Goal: Transaction & Acquisition: Book appointment/travel/reservation

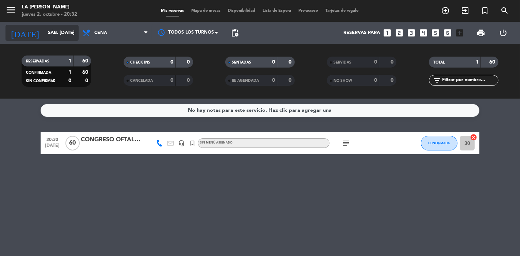
click at [28, 25] on div "[DATE] sáb. [DATE] arrow_drop_down" at bounding box center [41, 33] width 73 height 16
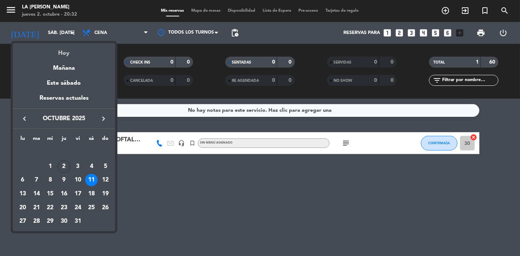
click at [63, 54] on div "Hoy" at bounding box center [64, 50] width 102 height 15
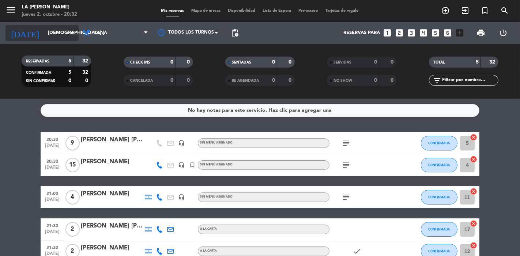
click at [64, 27] on input "[DEMOGRAPHIC_DATA] [DATE]" at bounding box center [76, 32] width 64 height 13
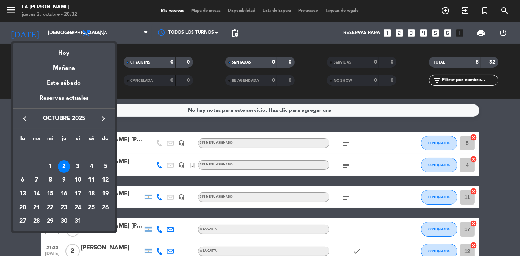
click at [224, 123] on div at bounding box center [260, 128] width 520 height 256
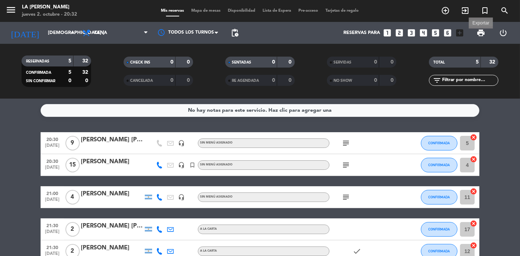
click at [481, 33] on span "print" at bounding box center [480, 33] width 9 height 9
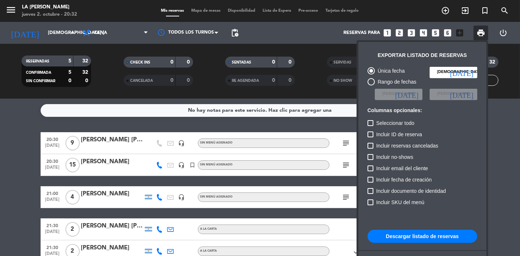
click at [411, 234] on button "Descargar listado de reservas" at bounding box center [422, 236] width 110 height 13
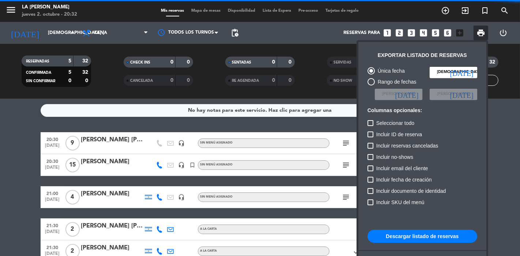
click at [2, 149] on div at bounding box center [260, 128] width 520 height 256
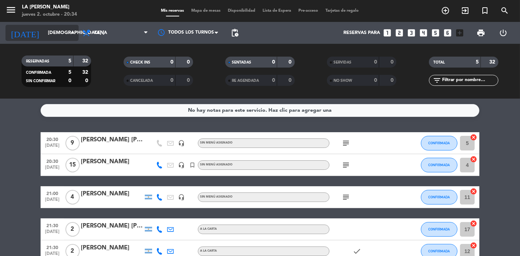
click at [53, 34] on input "[DEMOGRAPHIC_DATA] [DATE]" at bounding box center [76, 32] width 64 height 13
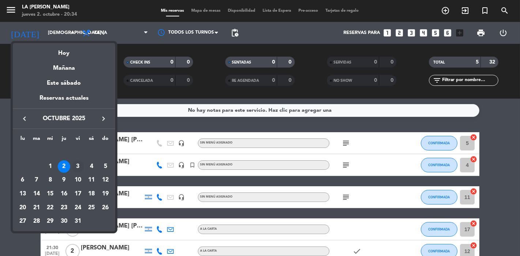
click at [79, 166] on div "3" at bounding box center [78, 167] width 12 height 12
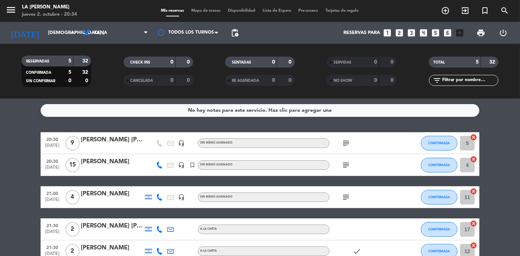
type input "vie. [DATE]"
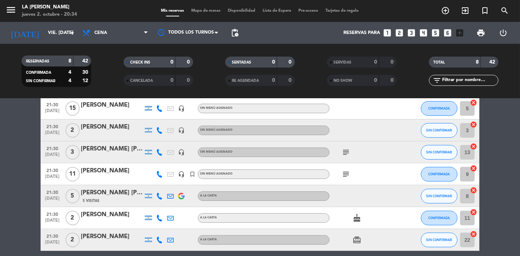
scroll to position [81, 0]
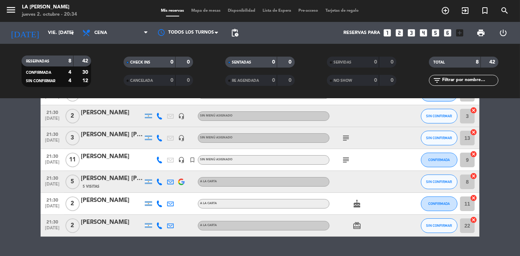
click at [91, 202] on div "[PERSON_NAME]" at bounding box center [112, 201] width 62 height 10
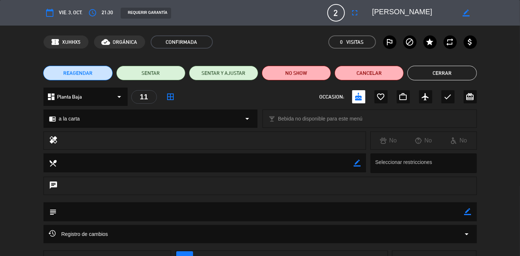
click at [57, 183] on icon "chat" at bounding box center [53, 186] width 9 height 10
click at [57, 209] on textarea at bounding box center [260, 212] width 407 height 19
click at [468, 211] on icon "border_color" at bounding box center [467, 211] width 7 height 7
type textarea "l"
type textarea "GALERIA - PIDE 1 POSTRE CON [PERSON_NAME] A LAS 00.00"
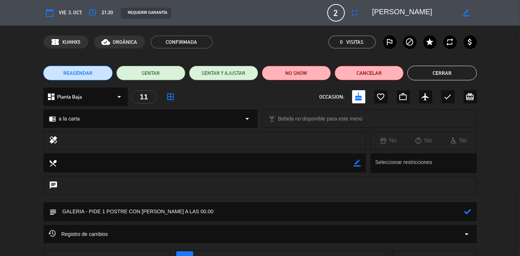
click at [466, 214] on icon at bounding box center [467, 211] width 7 height 7
click at [457, 71] on button "Cerrar" at bounding box center [441, 73] width 69 height 15
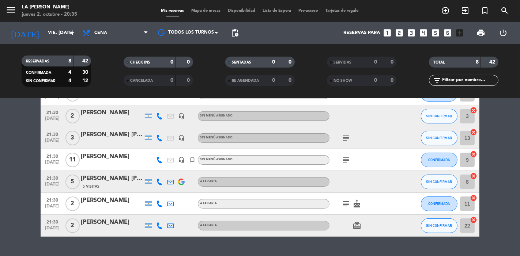
scroll to position [0, 0]
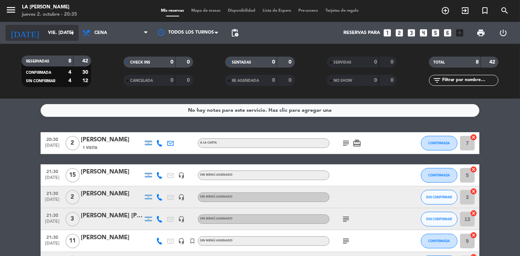
click at [67, 33] on input "vie. [DATE]" at bounding box center [76, 32] width 64 height 13
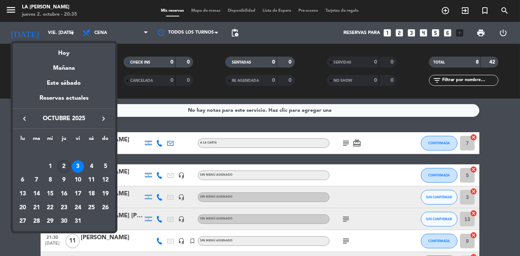
click at [67, 167] on div "2" at bounding box center [64, 167] width 12 height 12
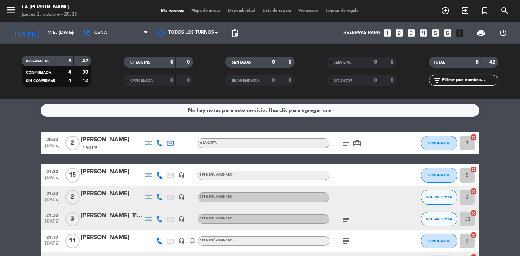
type input "[DEMOGRAPHIC_DATA] [DATE]"
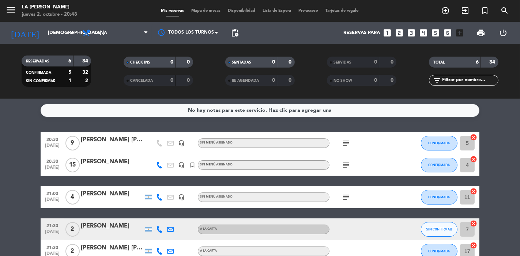
click at [346, 162] on icon "subject" at bounding box center [346, 165] width 9 height 9
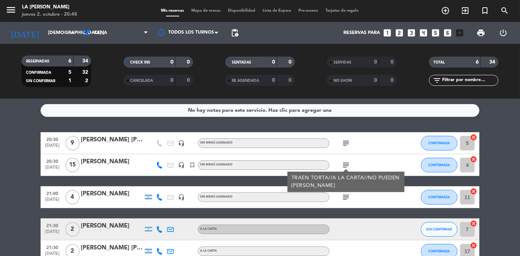
click at [344, 147] on icon "subject" at bounding box center [346, 143] width 9 height 9
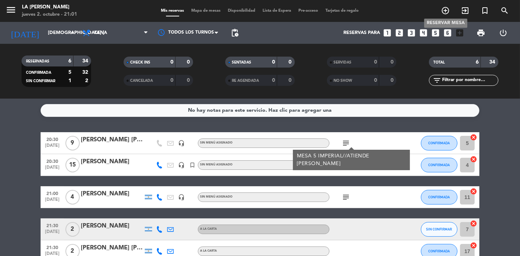
click at [442, 10] on icon "add_circle_outline" at bounding box center [445, 10] width 9 height 9
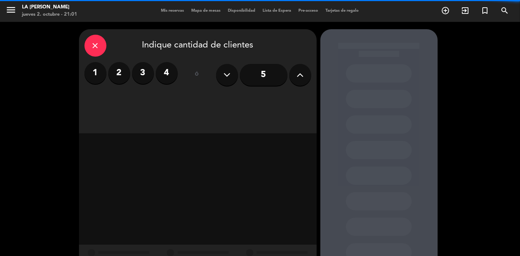
click at [134, 72] on label "3" at bounding box center [143, 73] width 22 height 22
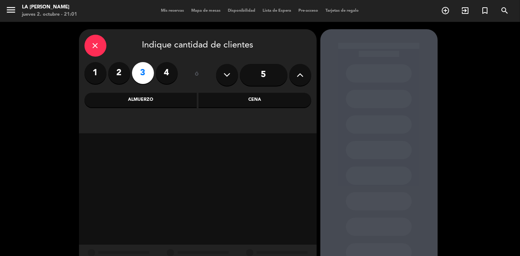
click at [158, 101] on div "Almuerzo" at bounding box center [140, 100] width 113 height 15
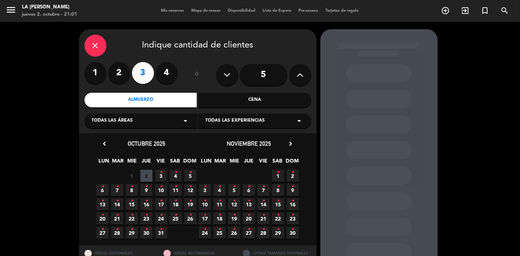
click at [191, 204] on icon "•" at bounding box center [190, 201] width 3 height 12
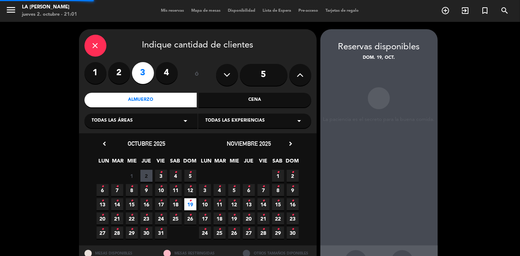
scroll to position [28, 0]
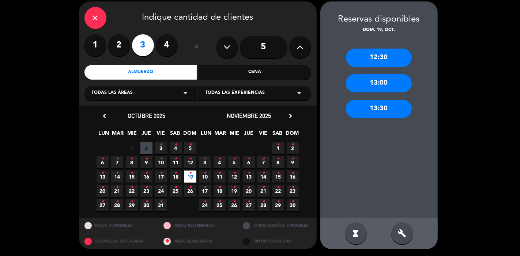
click at [392, 104] on div "13:30" at bounding box center [379, 109] width 66 height 18
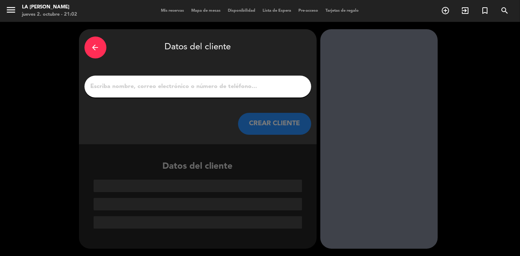
scroll to position [0, 0]
click at [98, 89] on input "1" at bounding box center [198, 87] width 216 height 10
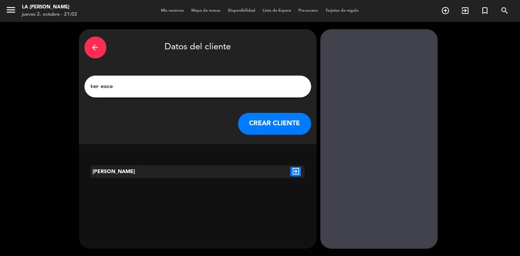
type input "ter esco"
click at [294, 170] on icon "exit_to_app" at bounding box center [295, 172] width 11 height 10
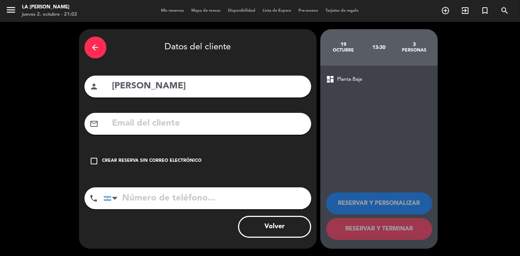
click at [210, 202] on input "tel" at bounding box center [207, 199] width 208 height 22
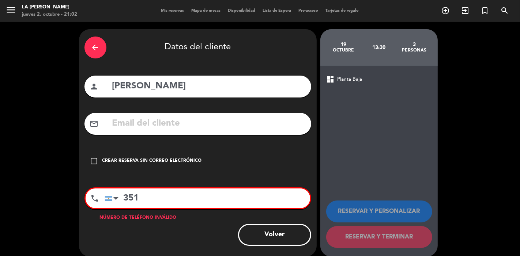
click at [210, 202] on input "351" at bounding box center [207, 199] width 205 height 20
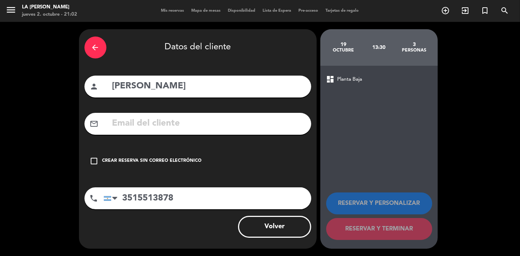
type input "3515513878"
click at [130, 162] on div "Crear reserva sin correo electrónico" at bounding box center [151, 161] width 99 height 7
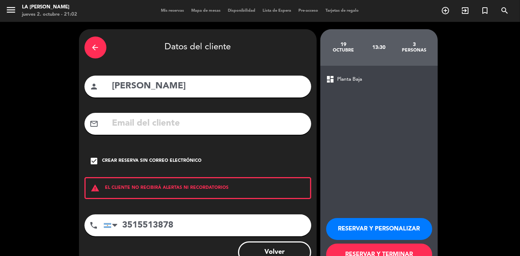
click at [417, 246] on button "RESERVAR Y TERMINAR" at bounding box center [379, 255] width 106 height 22
